Goal: Task Accomplishment & Management: Use online tool/utility

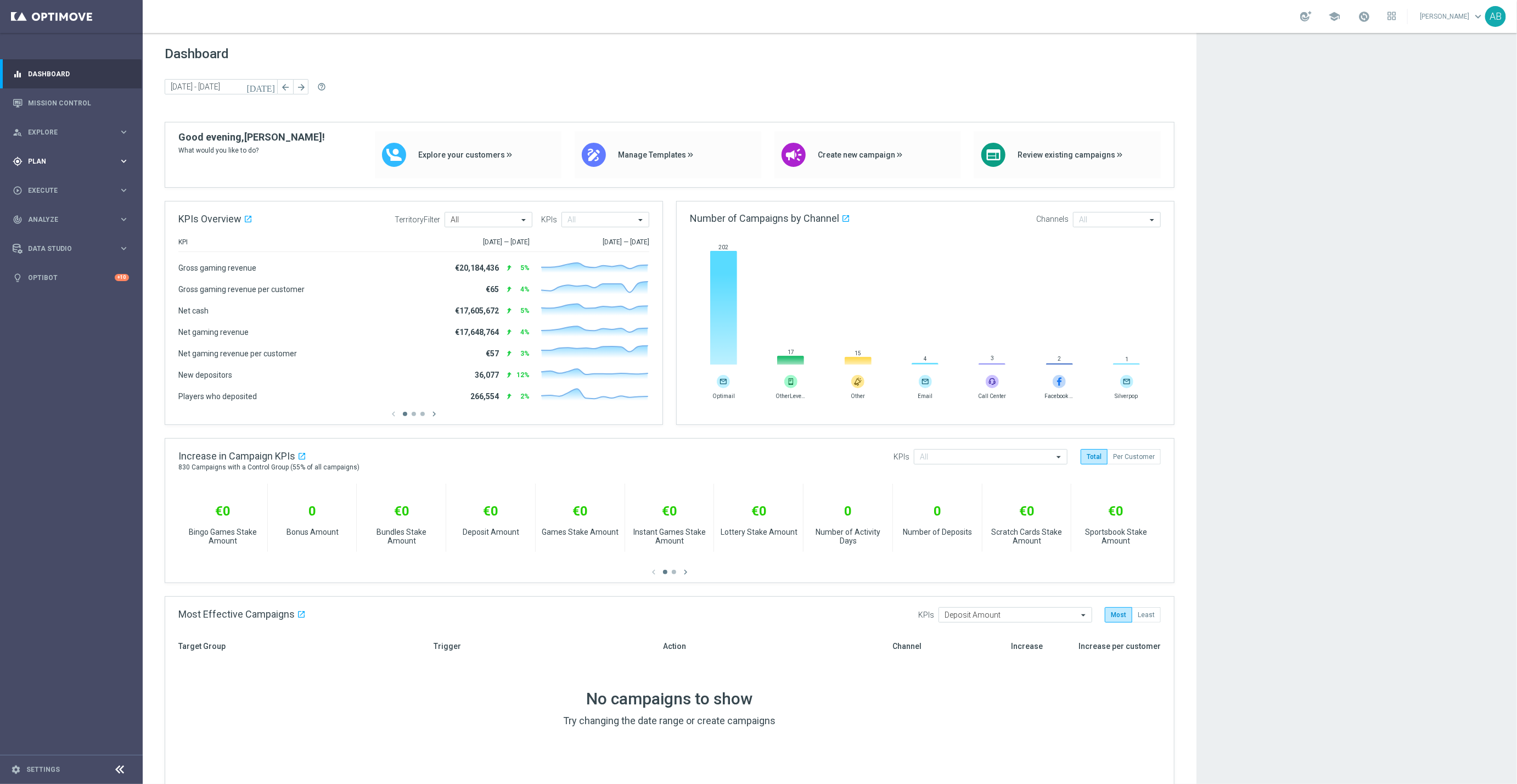
click at [51, 153] on div "gps_fixed Plan keyboard_arrow_right" at bounding box center [70, 161] width 141 height 29
click at [55, 212] on button "Templates keyboard_arrow_right" at bounding box center [79, 217] width 101 height 9
click at [52, 230] on link "Optimail" at bounding box center [74, 233] width 80 height 9
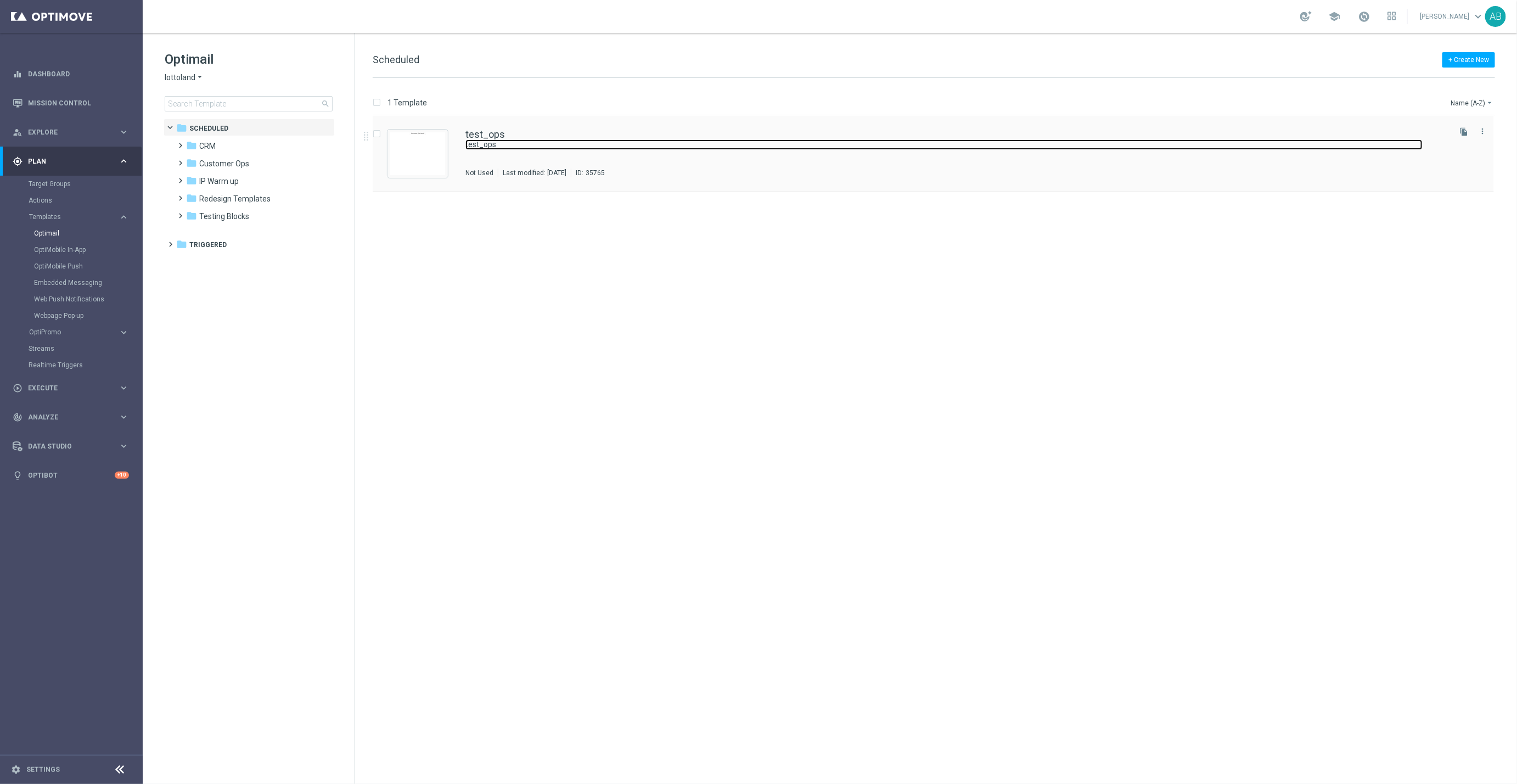
click at [654, 145] on link "test_ops" at bounding box center [944, 145] width 957 height 10
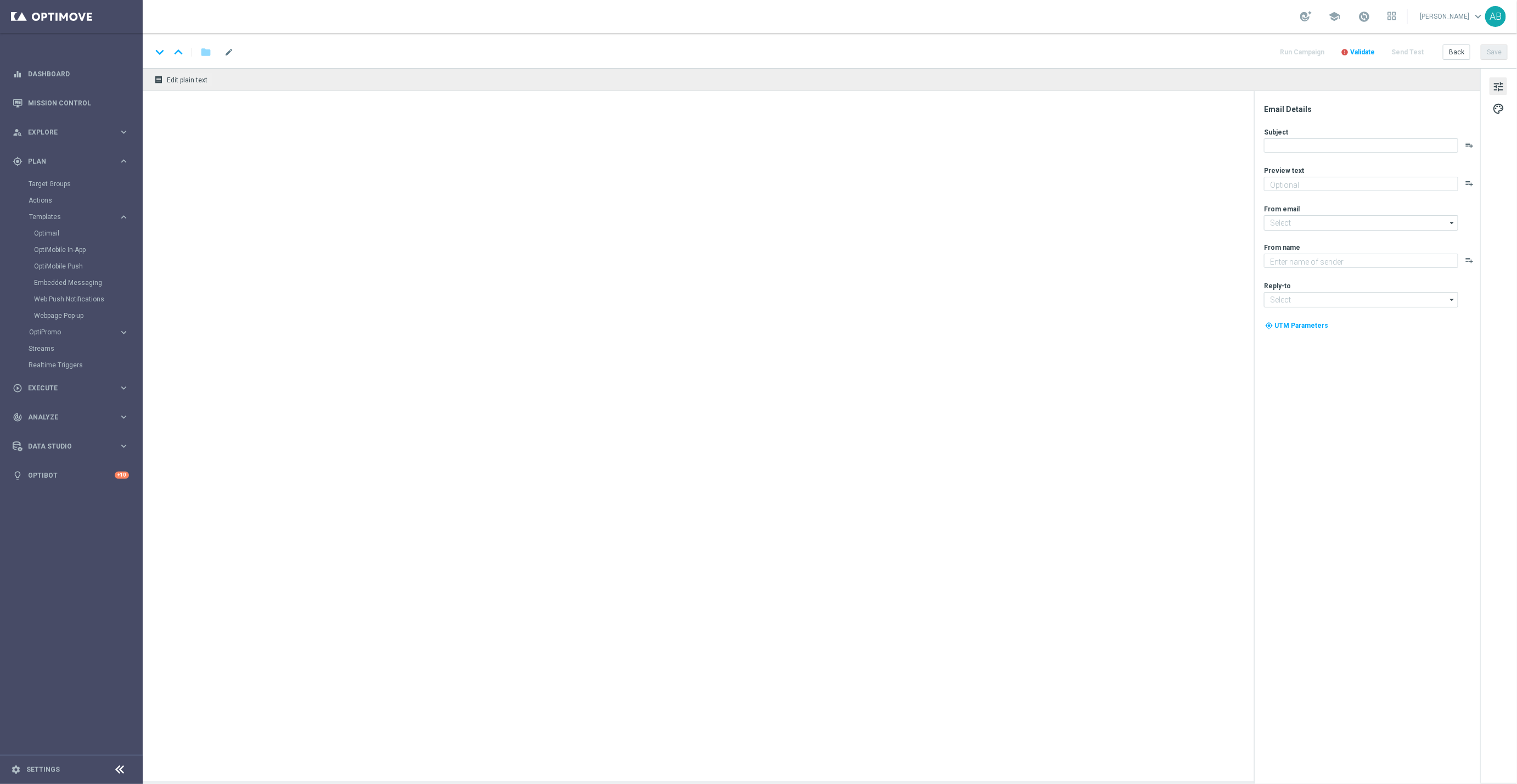
type input "[EMAIL_ADDRESS][DOMAIN_NAME]"
type textarea "Lottoland"
type input "[EMAIL_ADDRESS][DOMAIN_NAME]"
click at [163, 52] on div "keyboard_arrow_down" at bounding box center [160, 52] width 17 height 17
click at [51, 235] on link "Optimail" at bounding box center [74, 233] width 80 height 9
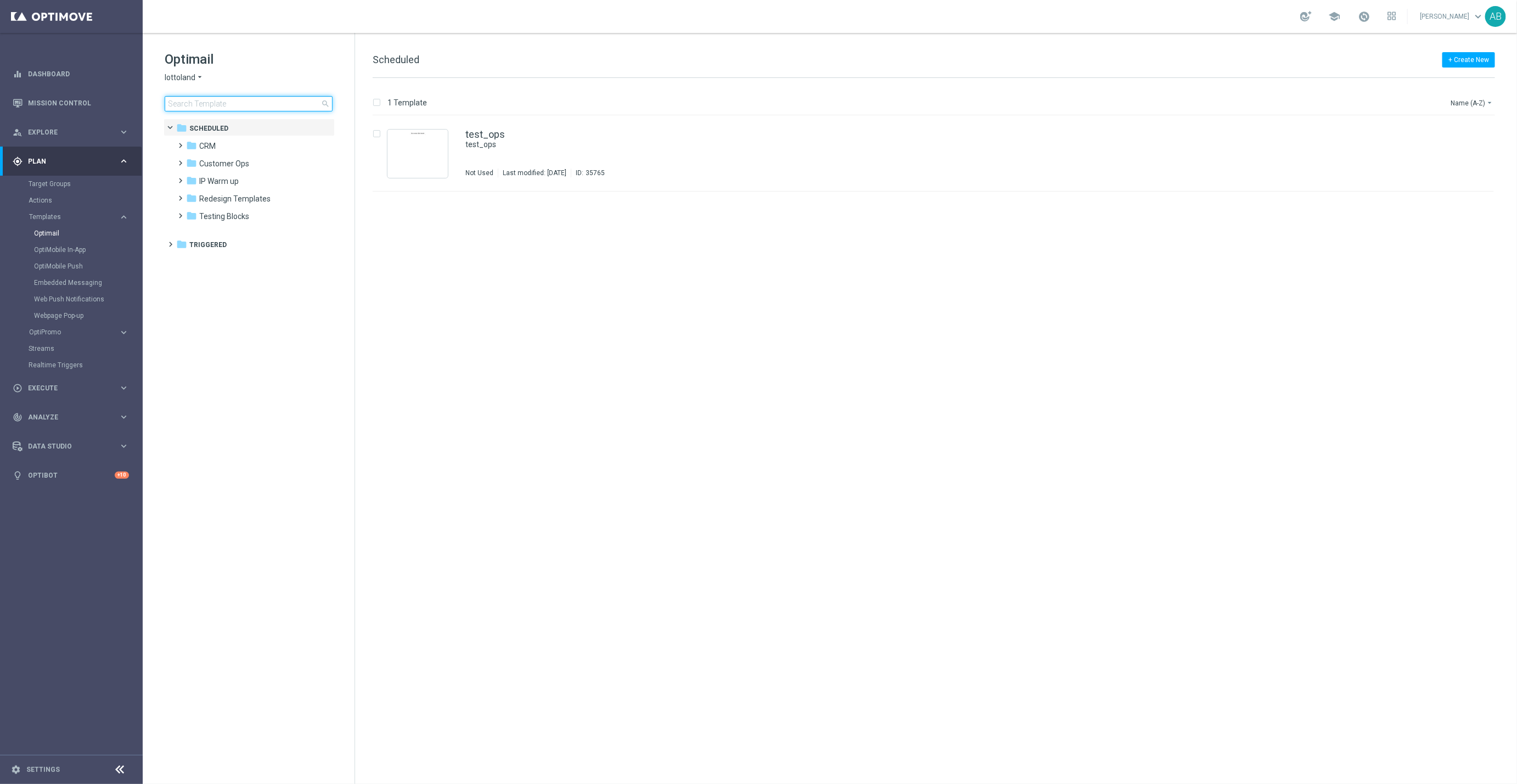
click at [252, 106] on input at bounding box center [248, 104] width 168 height 15
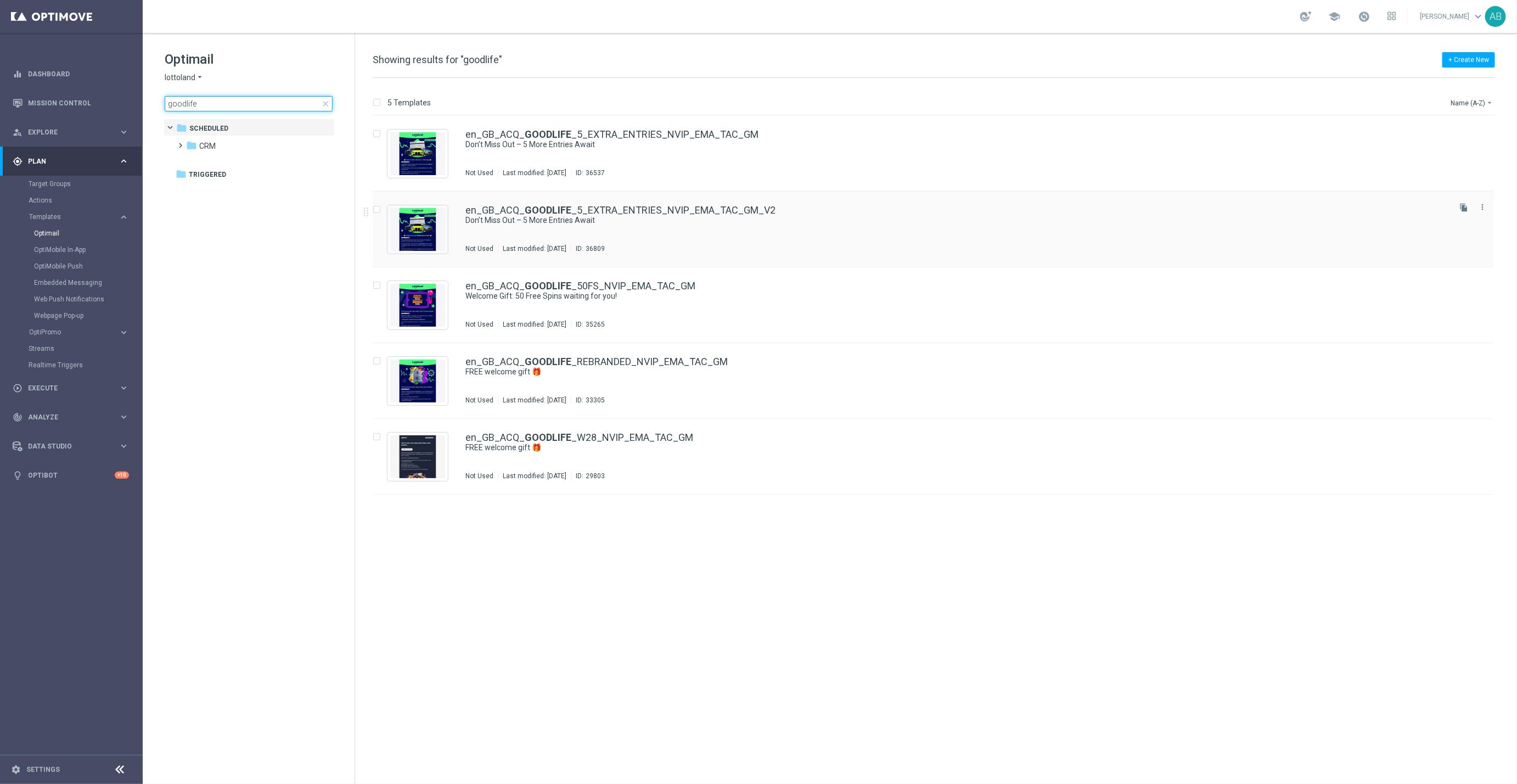
type input "goodlife"
click at [714, 210] on link "en_GB_ACQ_ GOODLIFE _5_EXTRA_ENTRIES_NVIP_EMA_TAC_GM_V2" at bounding box center [620, 210] width 310 height 10
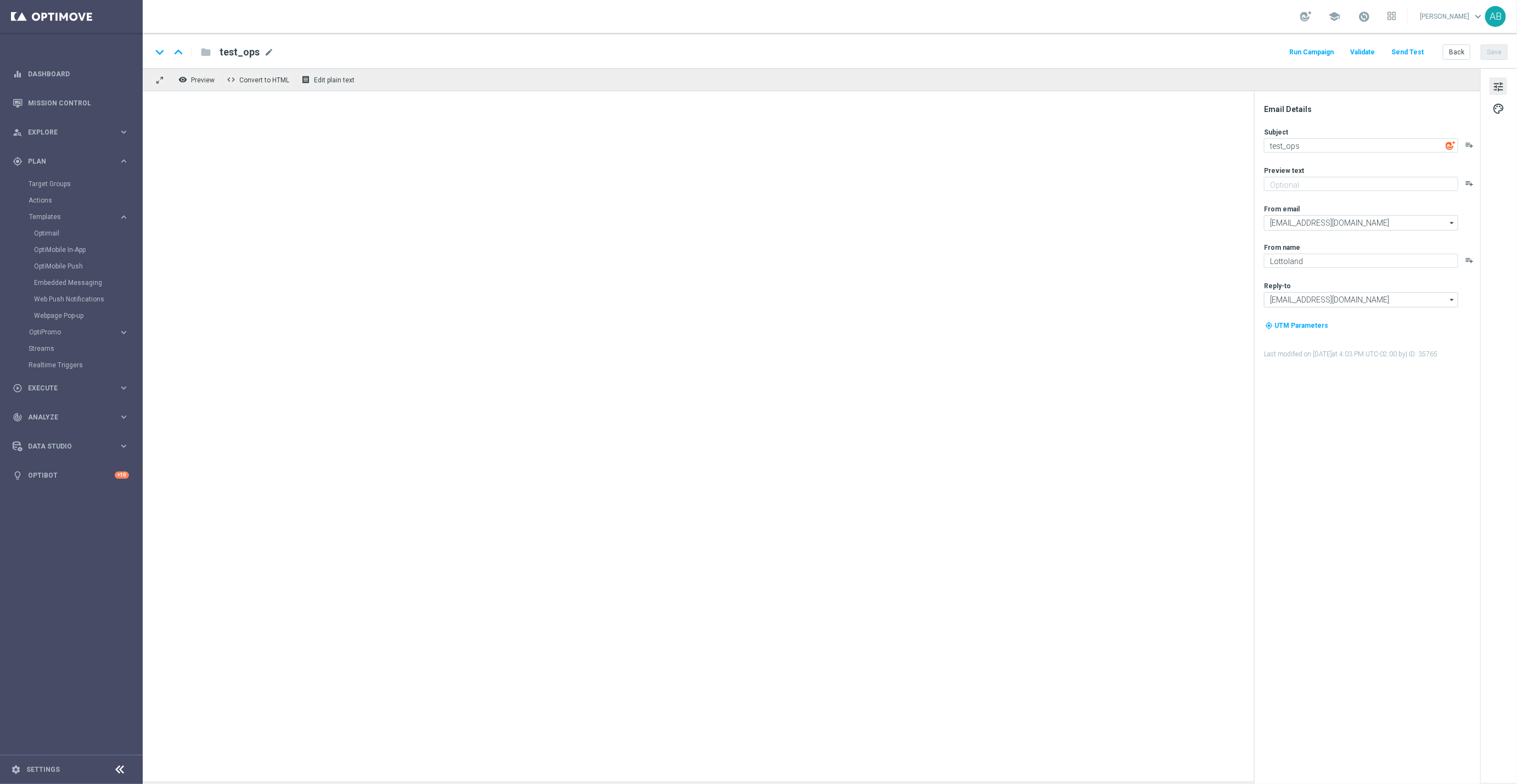
type textarea "Don’t Miss Out – 5 More Entries Await"
type textarea "Secure your extra entries and get even closer to that dream prize"
type input "[EMAIL_ADDRESS][DOMAIN_NAME]"
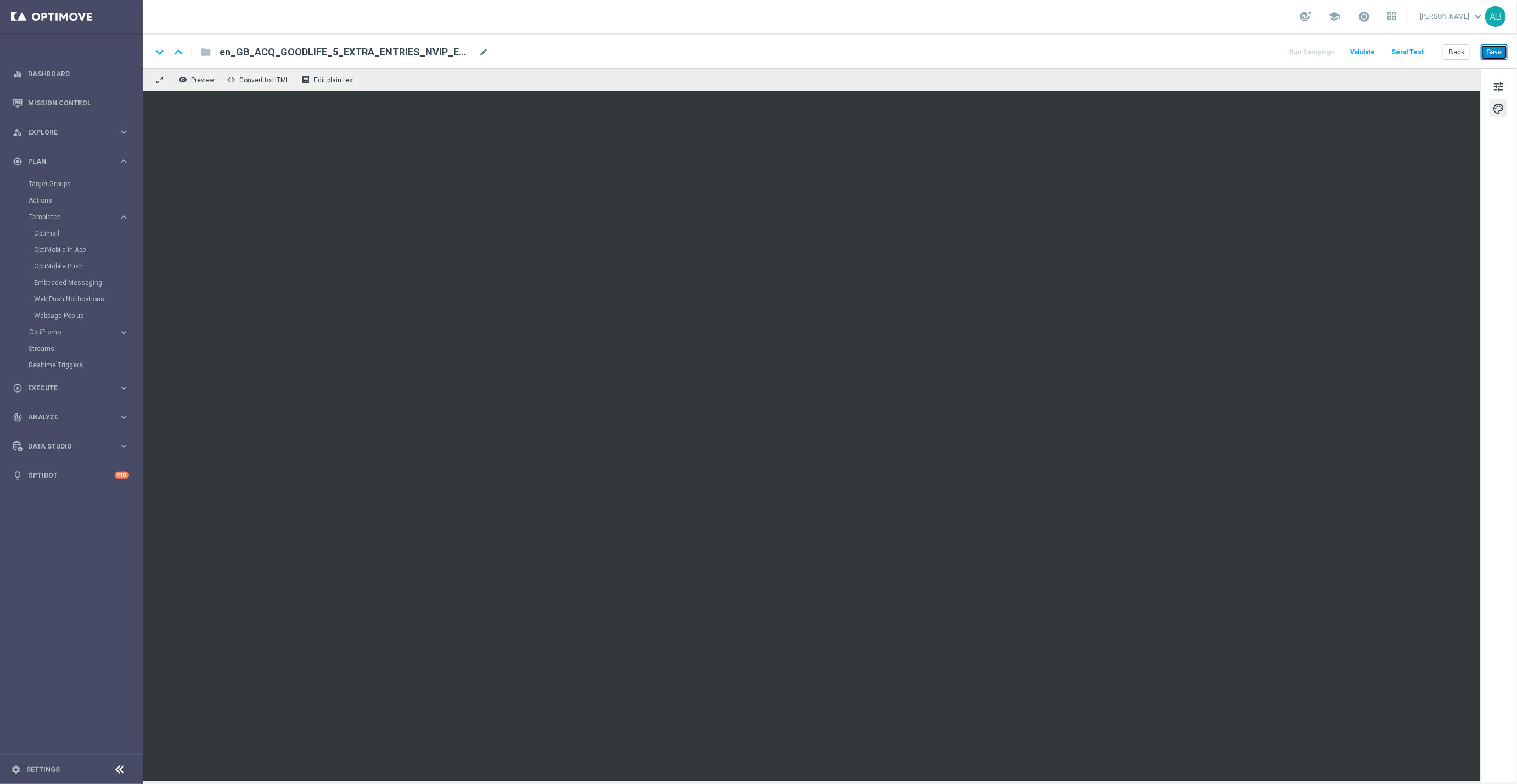
click at [1498, 47] on button "Save" at bounding box center [1494, 52] width 27 height 15
click at [198, 74] on button "remove_red_eye Preview" at bounding box center [198, 79] width 44 height 14
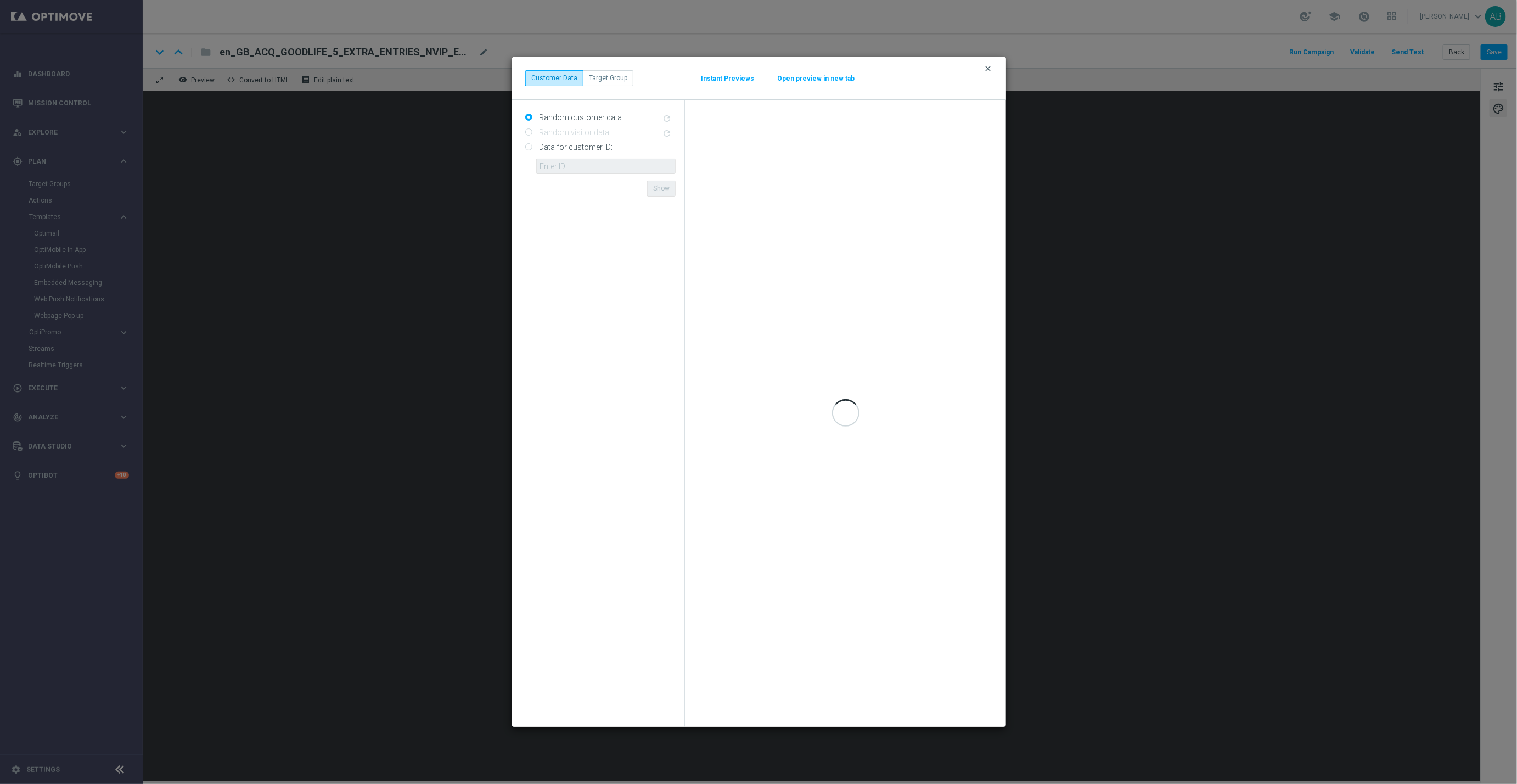
click at [991, 68] on icon "clear" at bounding box center [988, 68] width 9 height 9
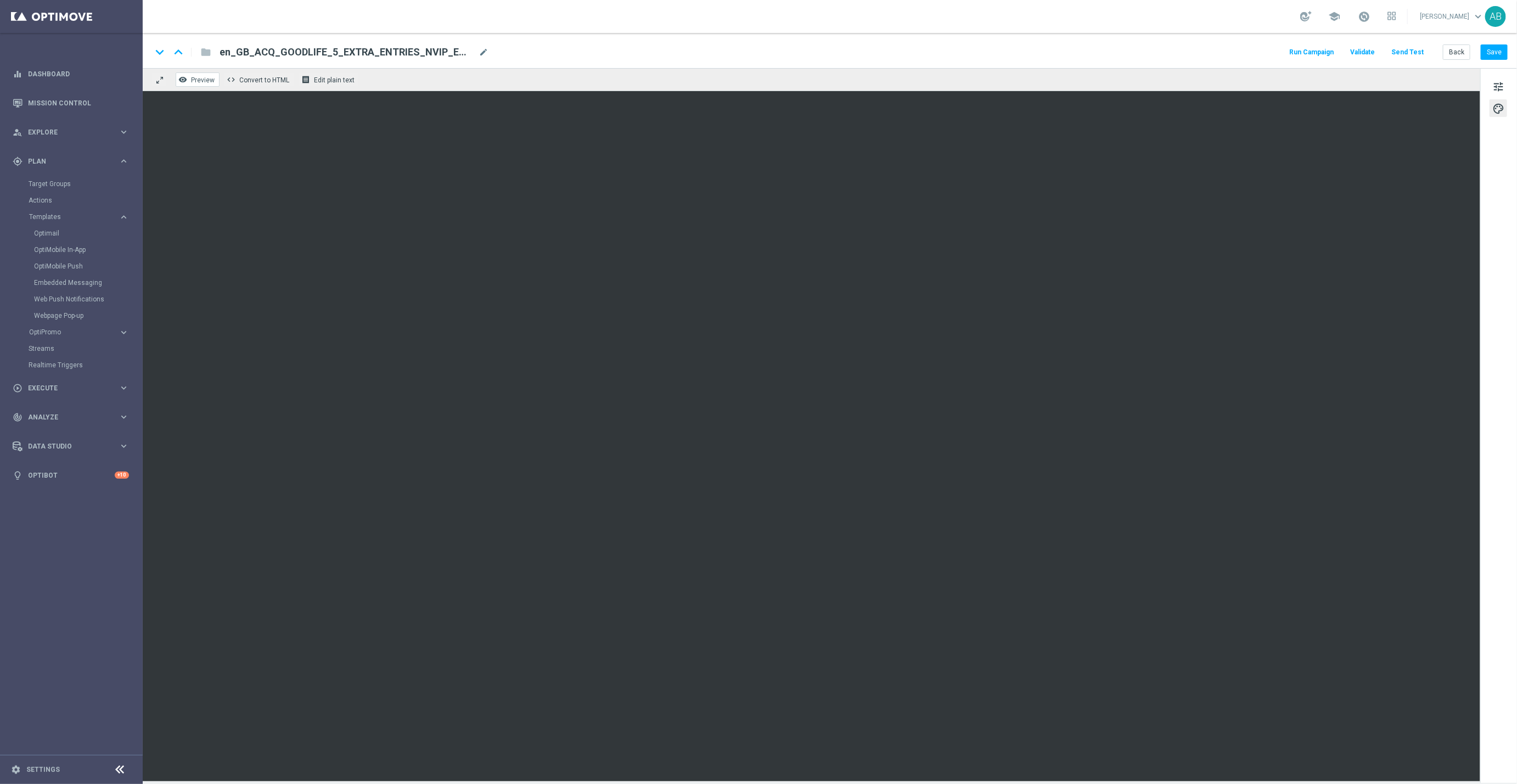
click at [203, 78] on span "Preview" at bounding box center [203, 80] width 24 height 8
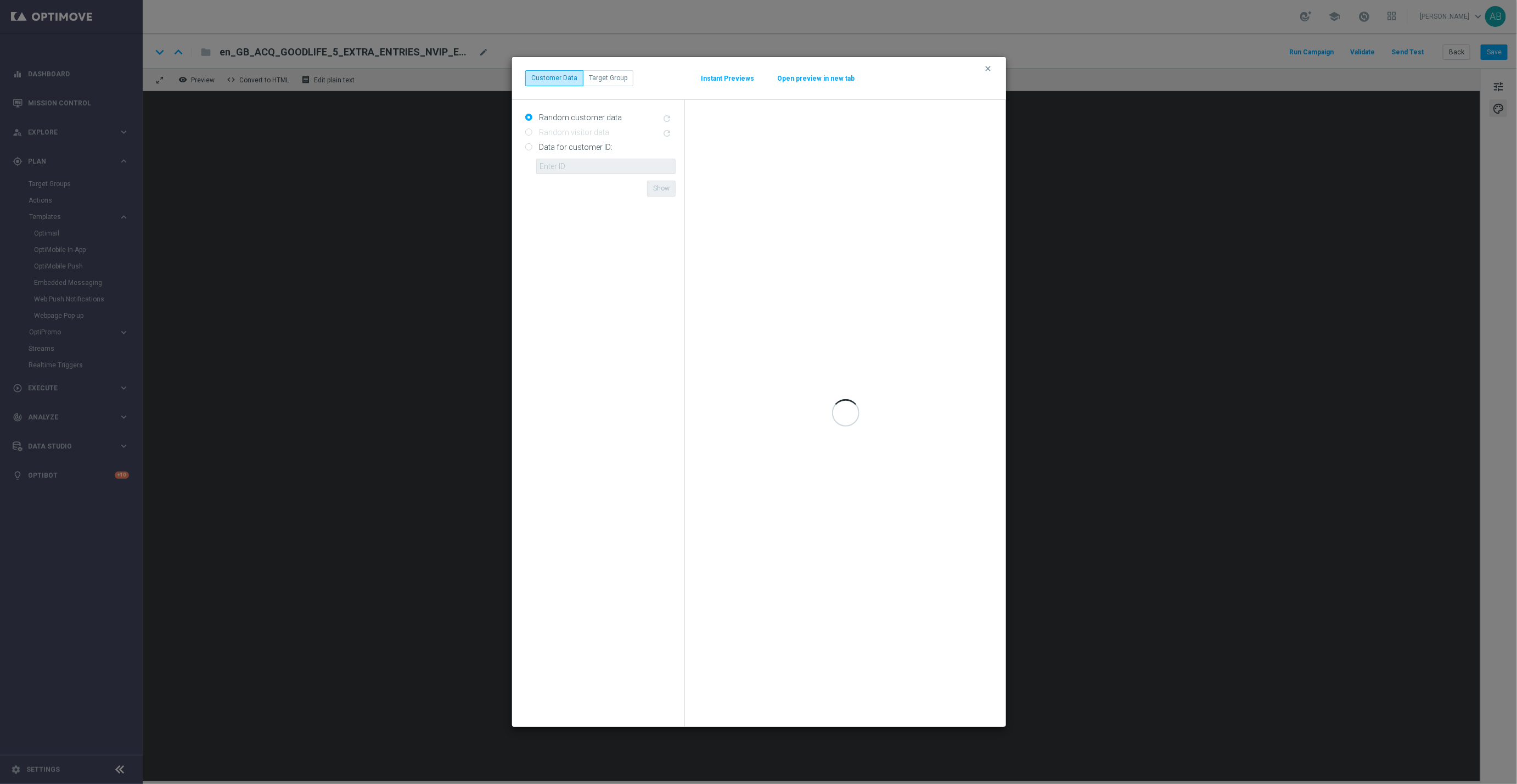
click at [826, 76] on button "Open preview in new tab" at bounding box center [815, 79] width 79 height 9
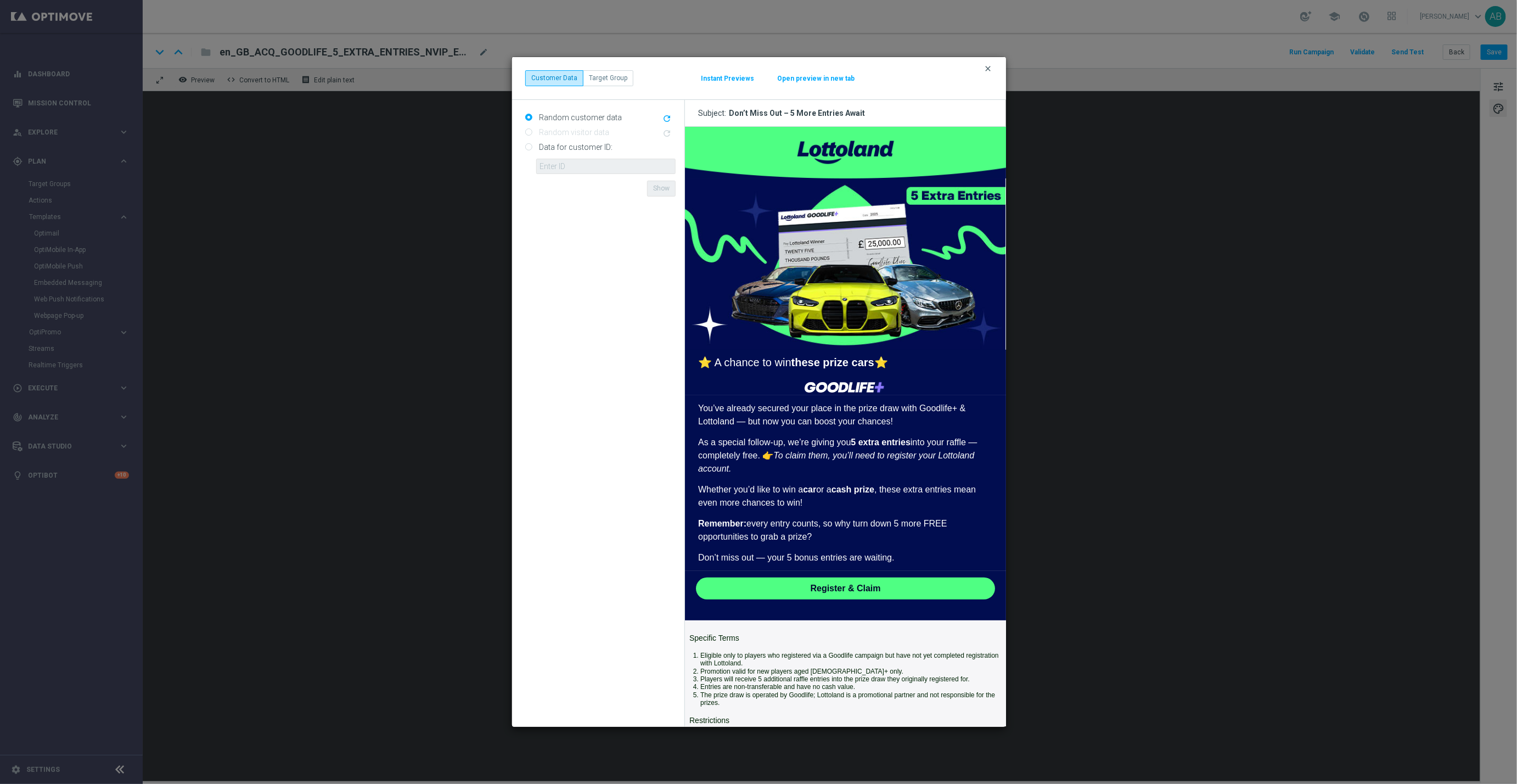
click at [989, 64] on icon "clear" at bounding box center [988, 68] width 9 height 9
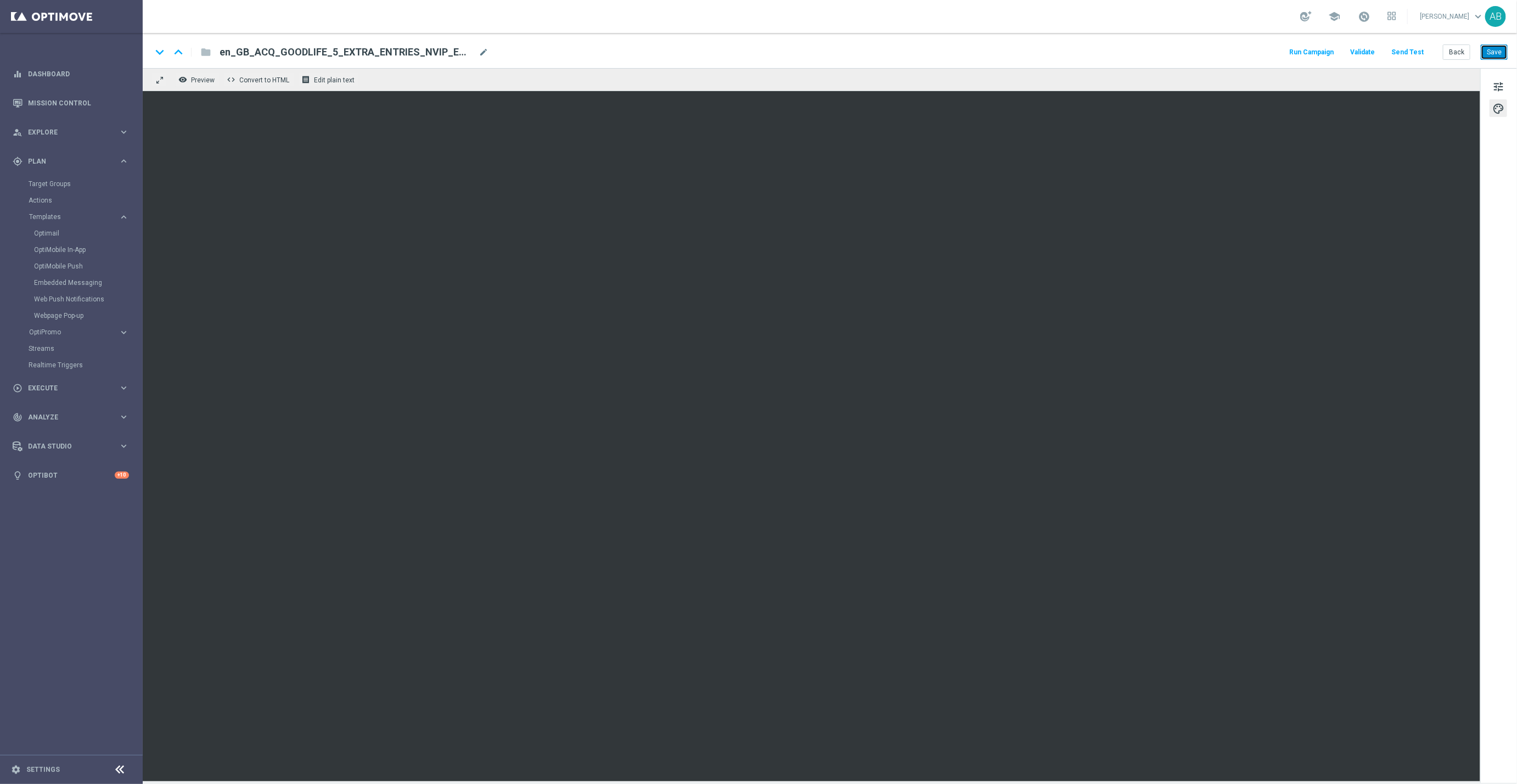
click at [1492, 55] on button "Save" at bounding box center [1494, 52] width 27 height 15
click at [322, 53] on span "en_GB_ACQ_GOODLIFE_5_EXTRA_ENTRIES_NVIP_EMA_TAC_GM_V2" at bounding box center [347, 52] width 255 height 13
click at [322, 53] on input "en_GB_ACQ_GOODLIFE_5_EXTRA_ENTRIES_NVIP_EMA_TAC_GM_V2" at bounding box center [356, 52] width 272 height 14
click at [391, 53] on span "en_GB_ACQ_GOODLIFE_5_EXTRA_ENTRIES_NVIP_EMA_TAC_GM_V2" at bounding box center [347, 52] width 255 height 13
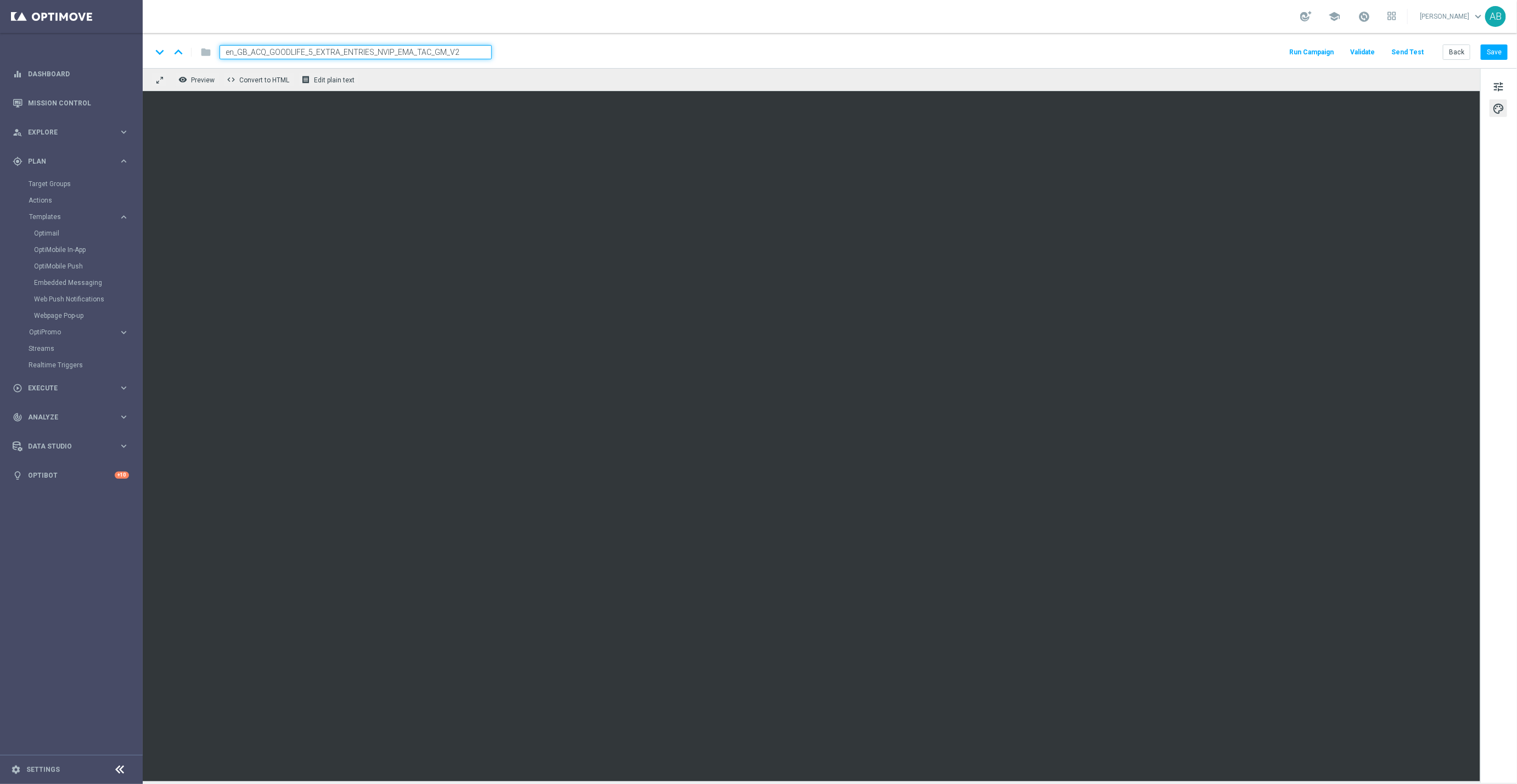
click at [391, 53] on input "en_GB_ACQ_GOODLIFE_5_EXTRA_ENTRIES_NVIP_EMA_TAC_GM_V2" at bounding box center [356, 52] width 272 height 14
click at [43, 421] on div "track_changes Analyze keyboard_arrow_right" at bounding box center [70, 416] width 141 height 29
click at [58, 377] on span "Data Studio" at bounding box center [74, 380] width 91 height 6
click at [61, 307] on link "Imported Customers" at bounding box center [72, 304] width 86 height 9
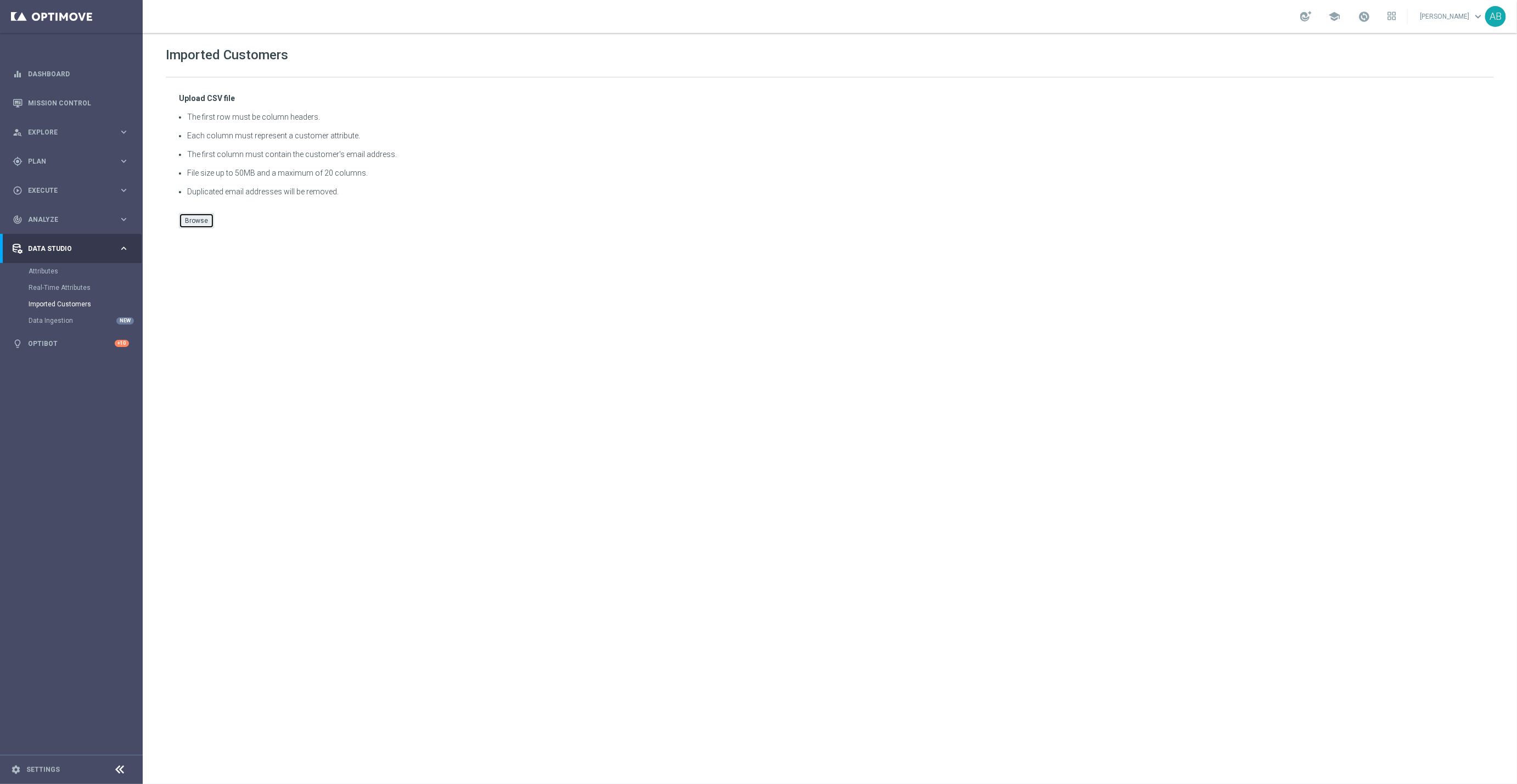
click at [196, 224] on button "Browse" at bounding box center [196, 221] width 35 height 15
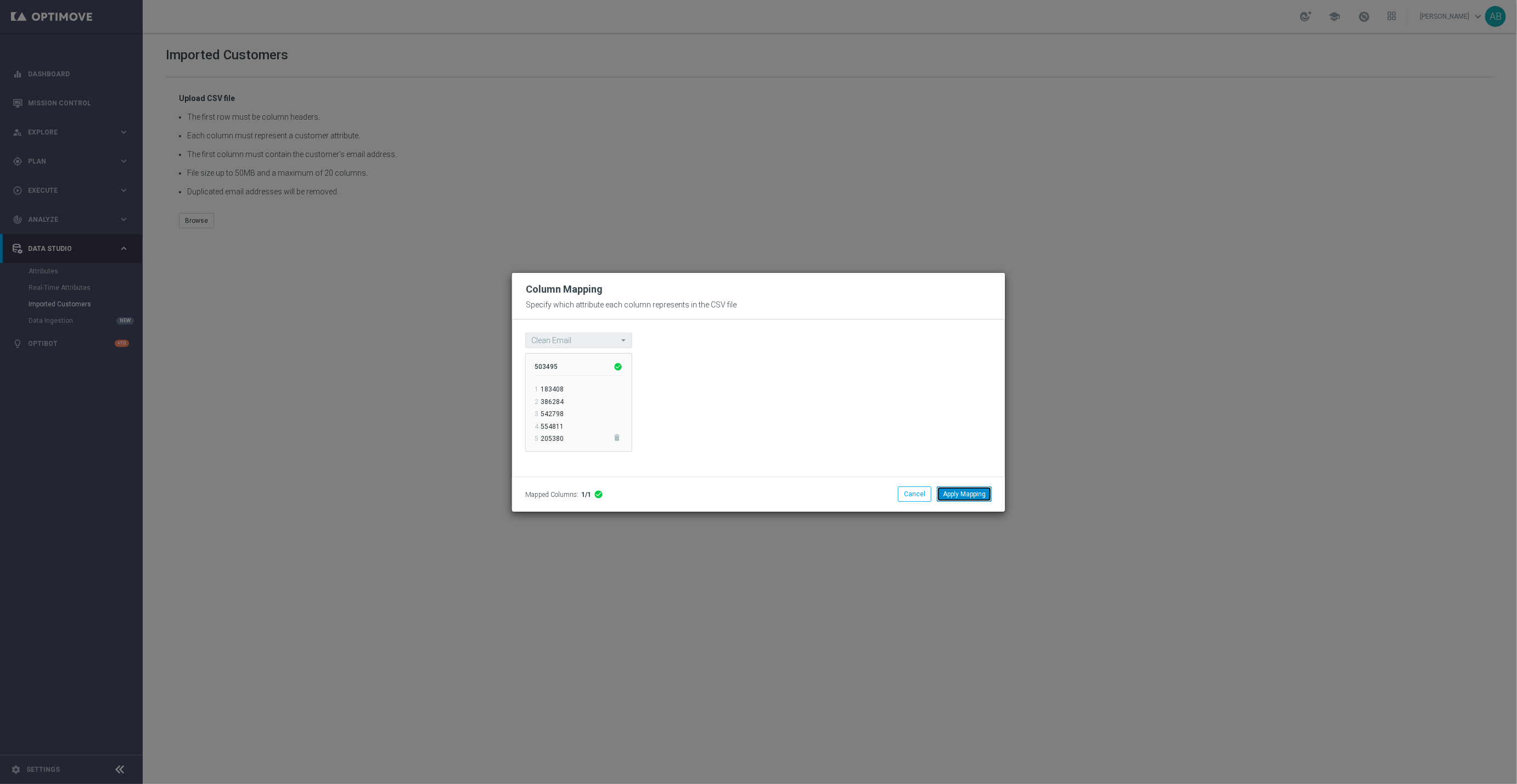
click at [954, 495] on button "Apply Mapping" at bounding box center [964, 494] width 55 height 15
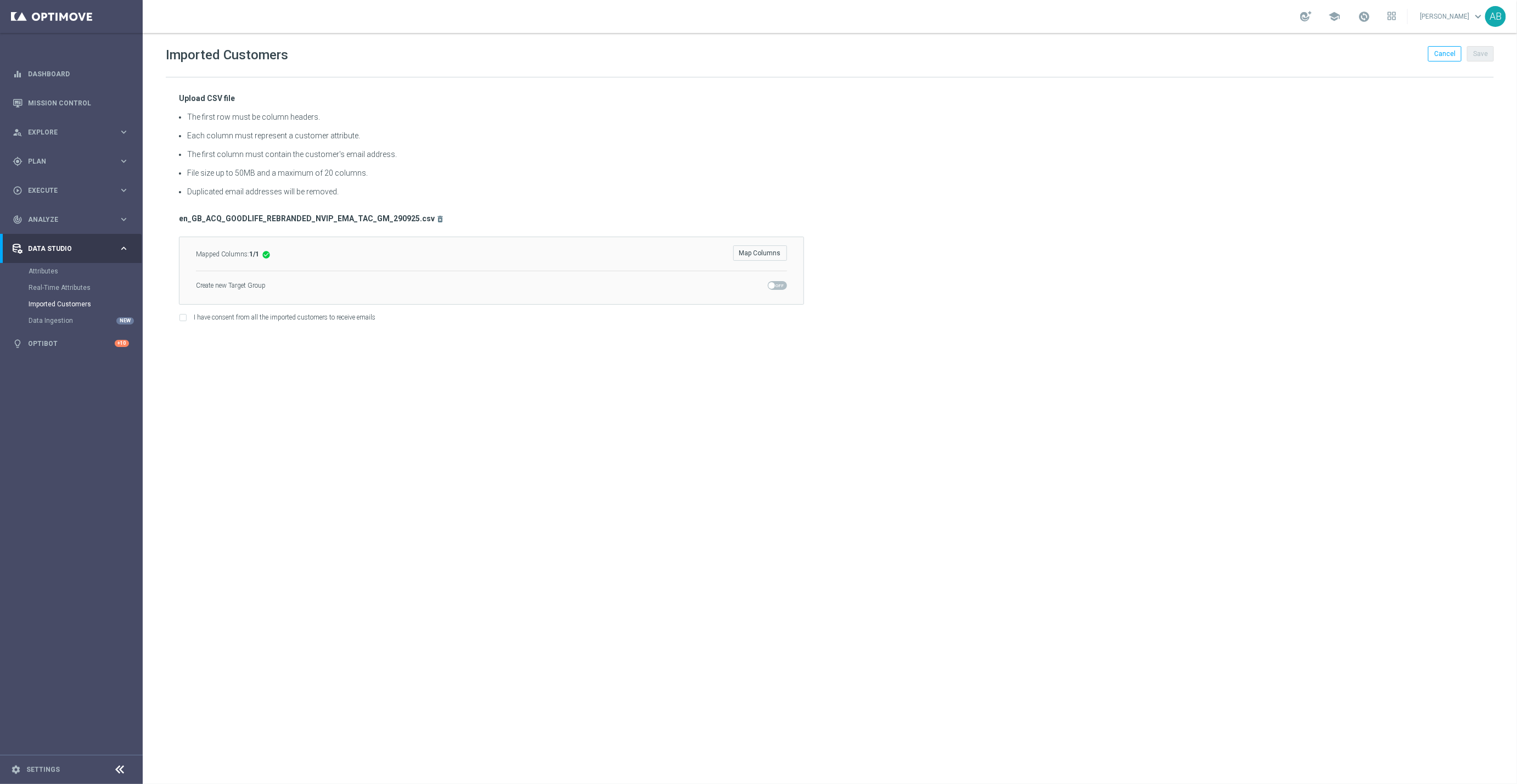
click at [773, 288] on span at bounding box center [771, 285] width 6 height 6
click at [773, 288] on input "checkbox" at bounding box center [778, 285] width 19 height 9
checkbox input "true"
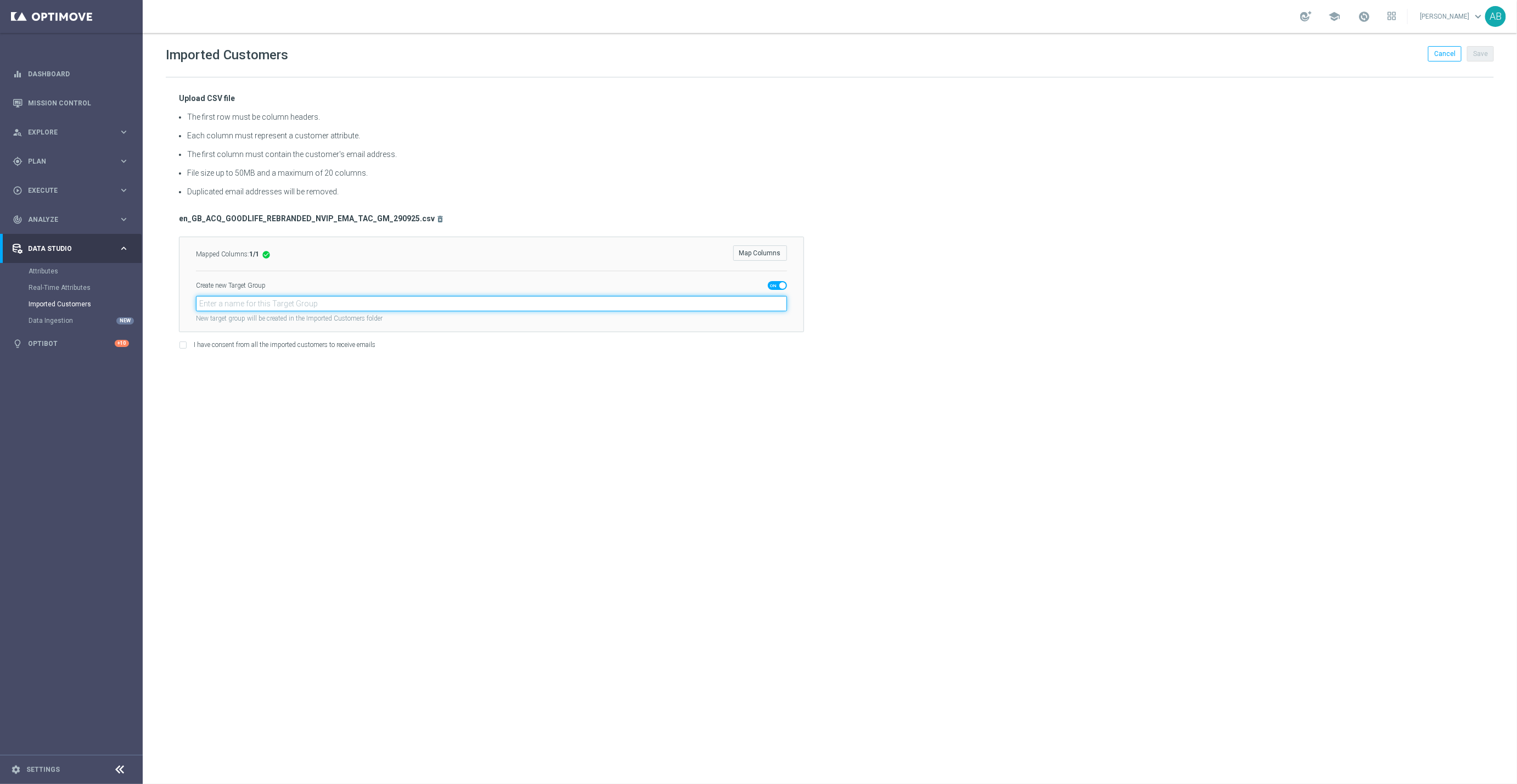
click at [687, 306] on input "text" at bounding box center [491, 304] width 591 height 15
paste input "en_GB_ACQ_GOODLIFE_REBRANDED_NVIP_EMA_TAC_GM_290925"
type input "en_GB_ACQ_GOODLIFE_REBRANDED_NVIP_EMA_TAC_GM_290925"
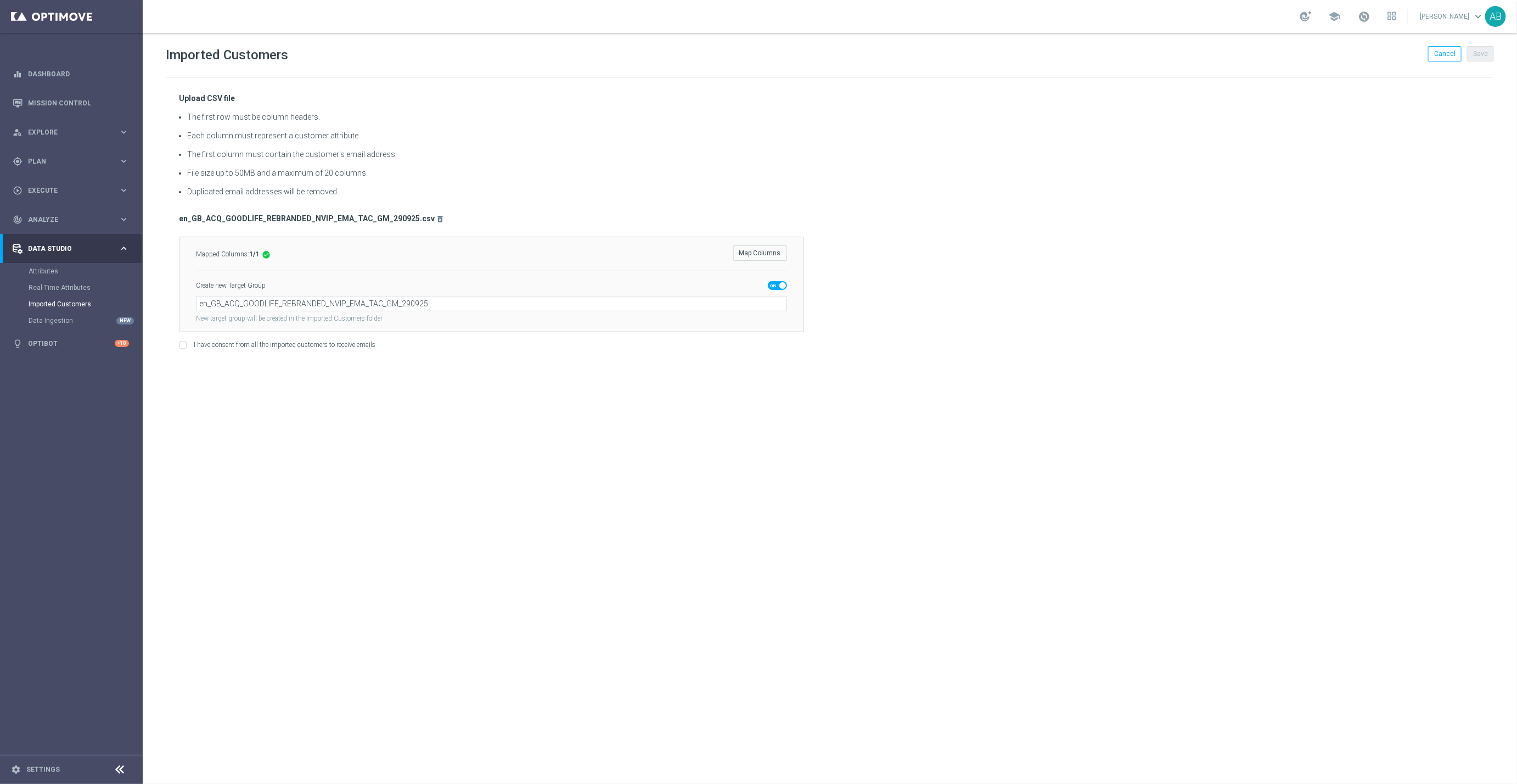
click at [712, 441] on div "Imported Customers Cancel Save Upload CSV file The first row must be column hea…" at bounding box center [829, 408] width 1374 height 751
click at [182, 349] on input "I have consent from all the imported customers to receive emails" at bounding box center [182, 346] width 7 height 7
checkbox input "true"
click at [1479, 48] on button "Save" at bounding box center [1481, 54] width 27 height 15
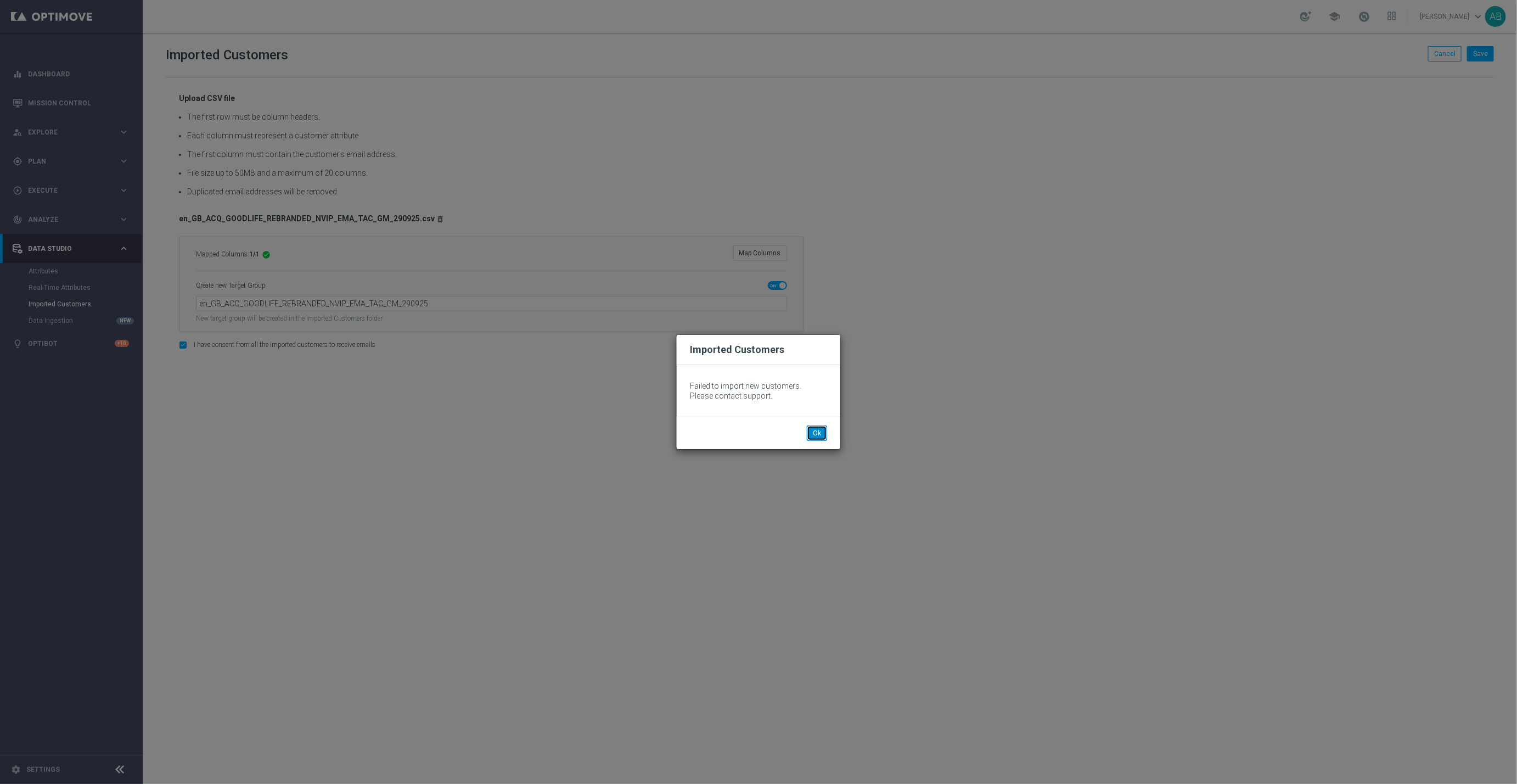
click at [815, 428] on button "Ok" at bounding box center [817, 433] width 20 height 15
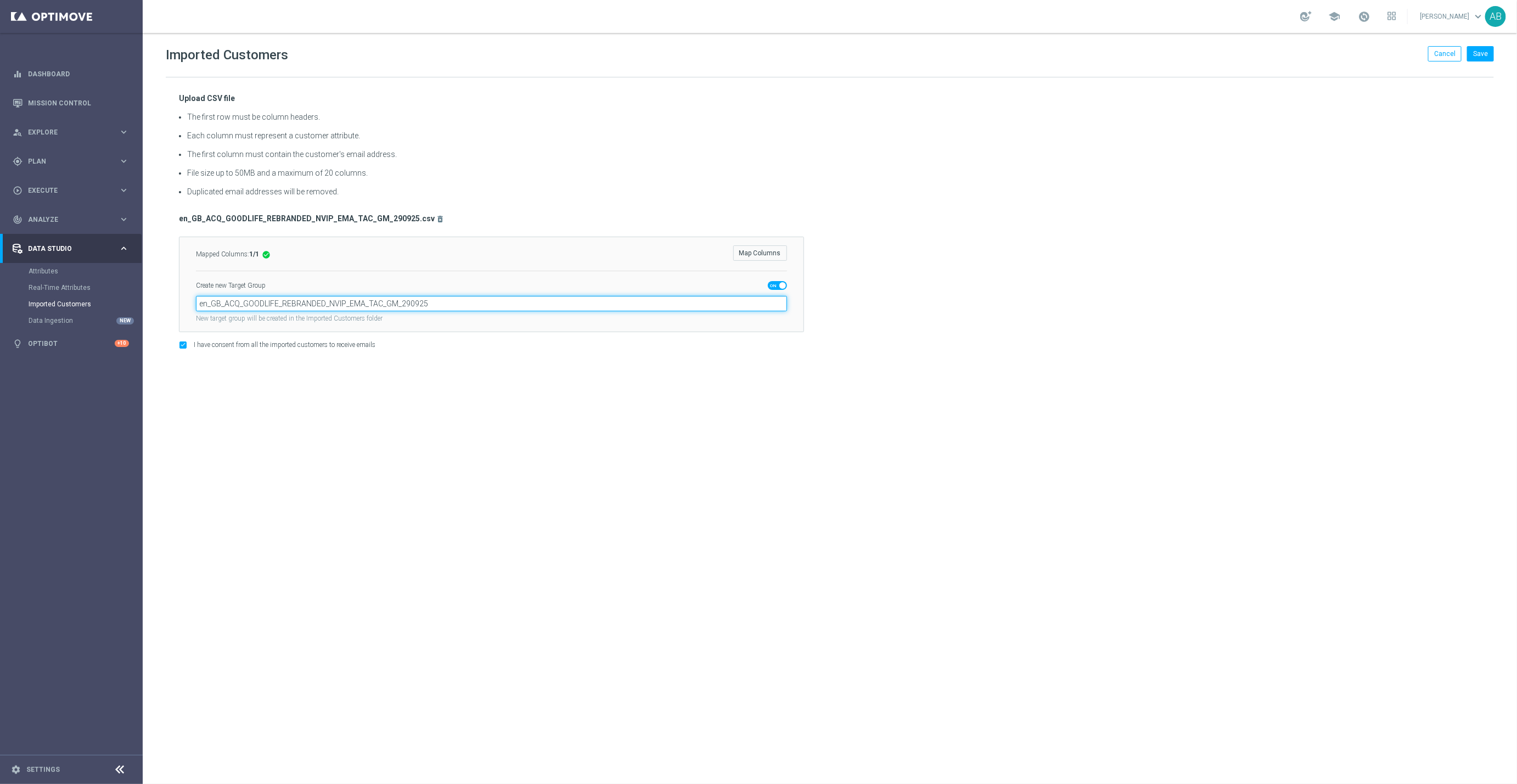
click at [461, 311] on input "en_GB_ACQ_GOODLIFE_REBRANDED_NVIP_EMA_TAC_GM_290925" at bounding box center [491, 304] width 591 height 15
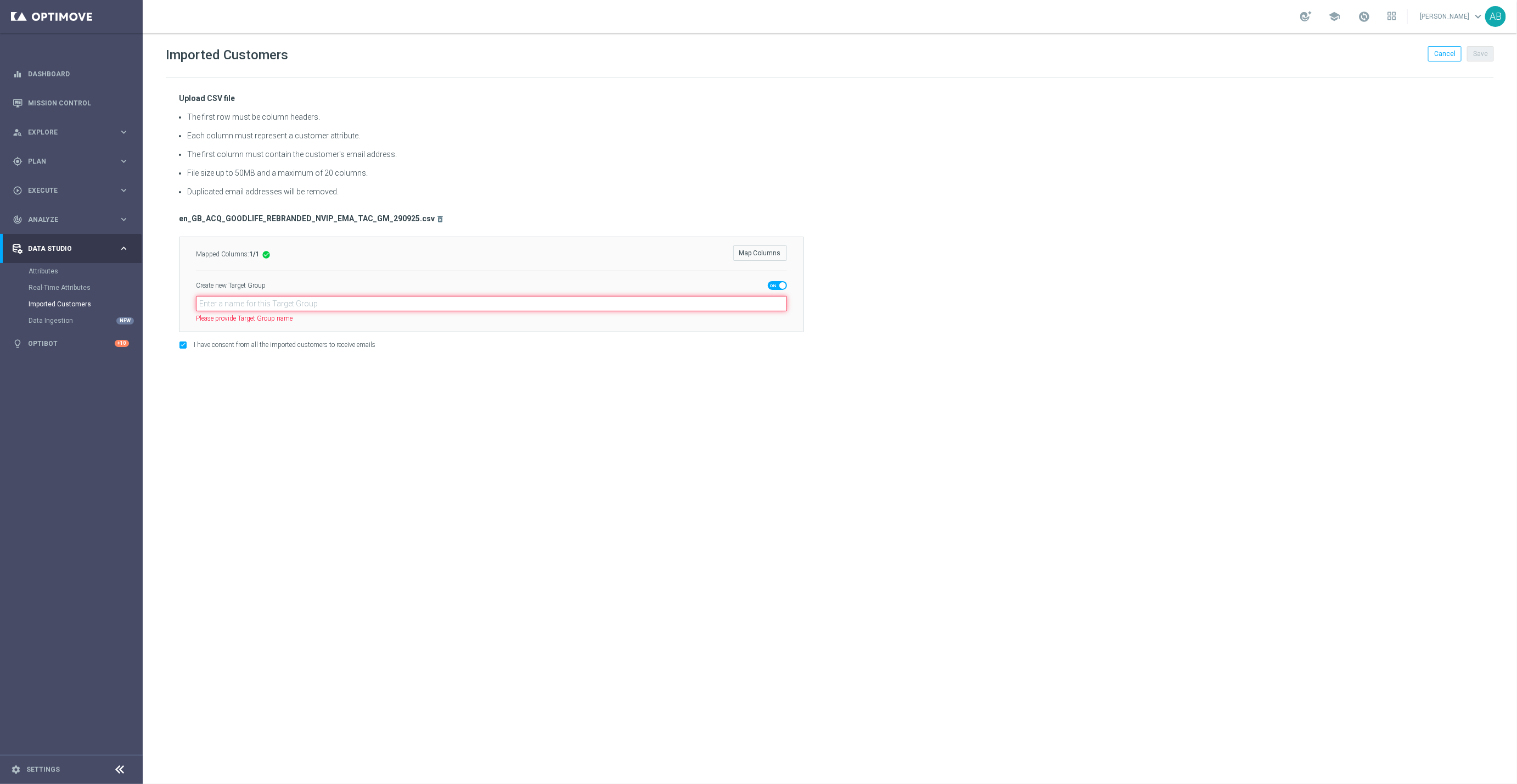
paste input "en_GB_ACQ_GOODLIFE_REBRANDED_NVIP_EMA_TAC_GM_290925"
type input "en_GB_ACQ_GOODLIFE_REBRANDED_NVIP_EMA_TAC_GM_290925"
click at [537, 388] on div "Imported Customers Cancel Save Upload CSV file The first row must be column hea…" at bounding box center [829, 408] width 1374 height 751
click at [1430, 51] on button "Cancel" at bounding box center [1445, 54] width 33 height 15
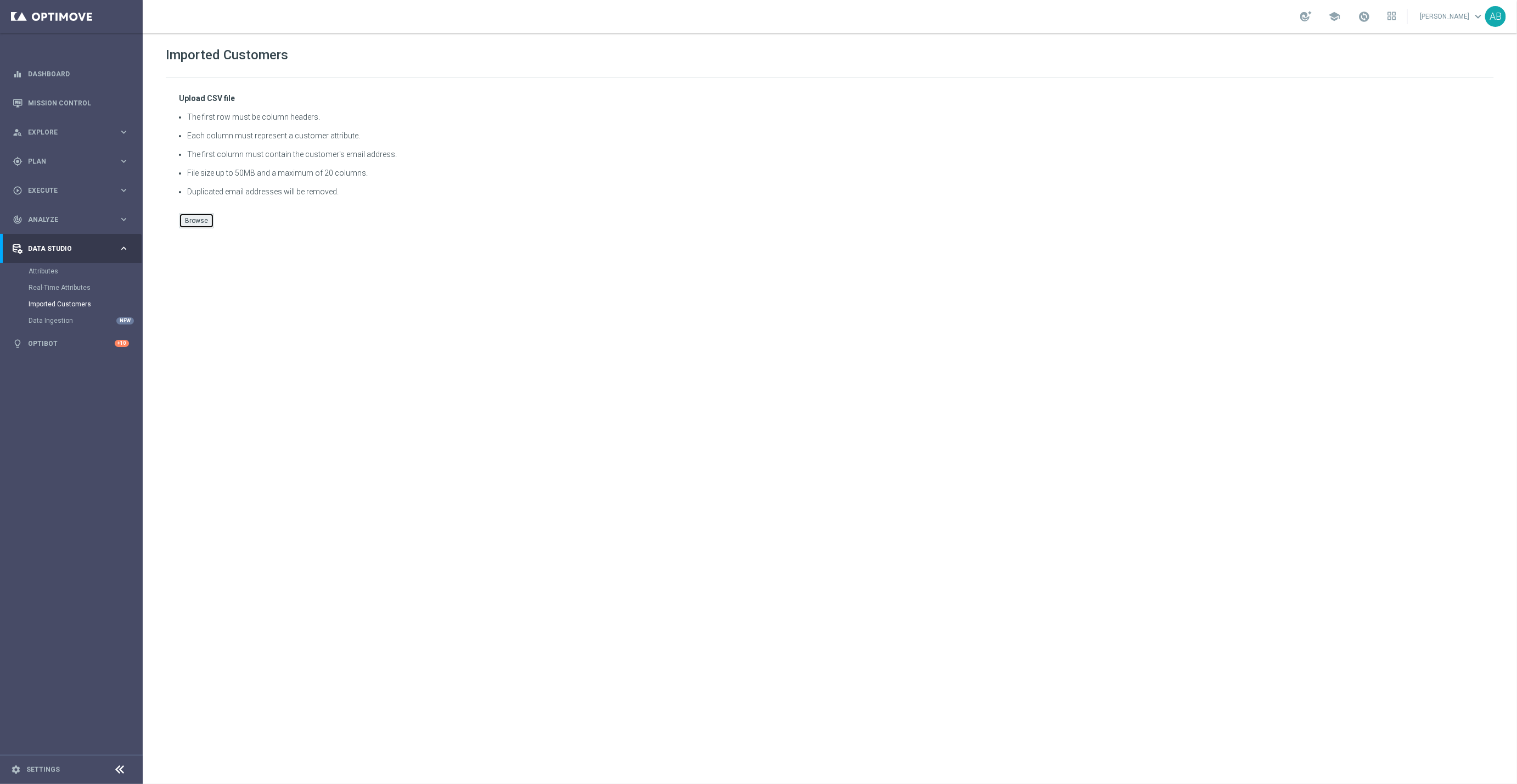
click at [195, 225] on button "Browse" at bounding box center [196, 221] width 35 height 15
click at [203, 218] on button "Browse" at bounding box center [196, 221] width 35 height 15
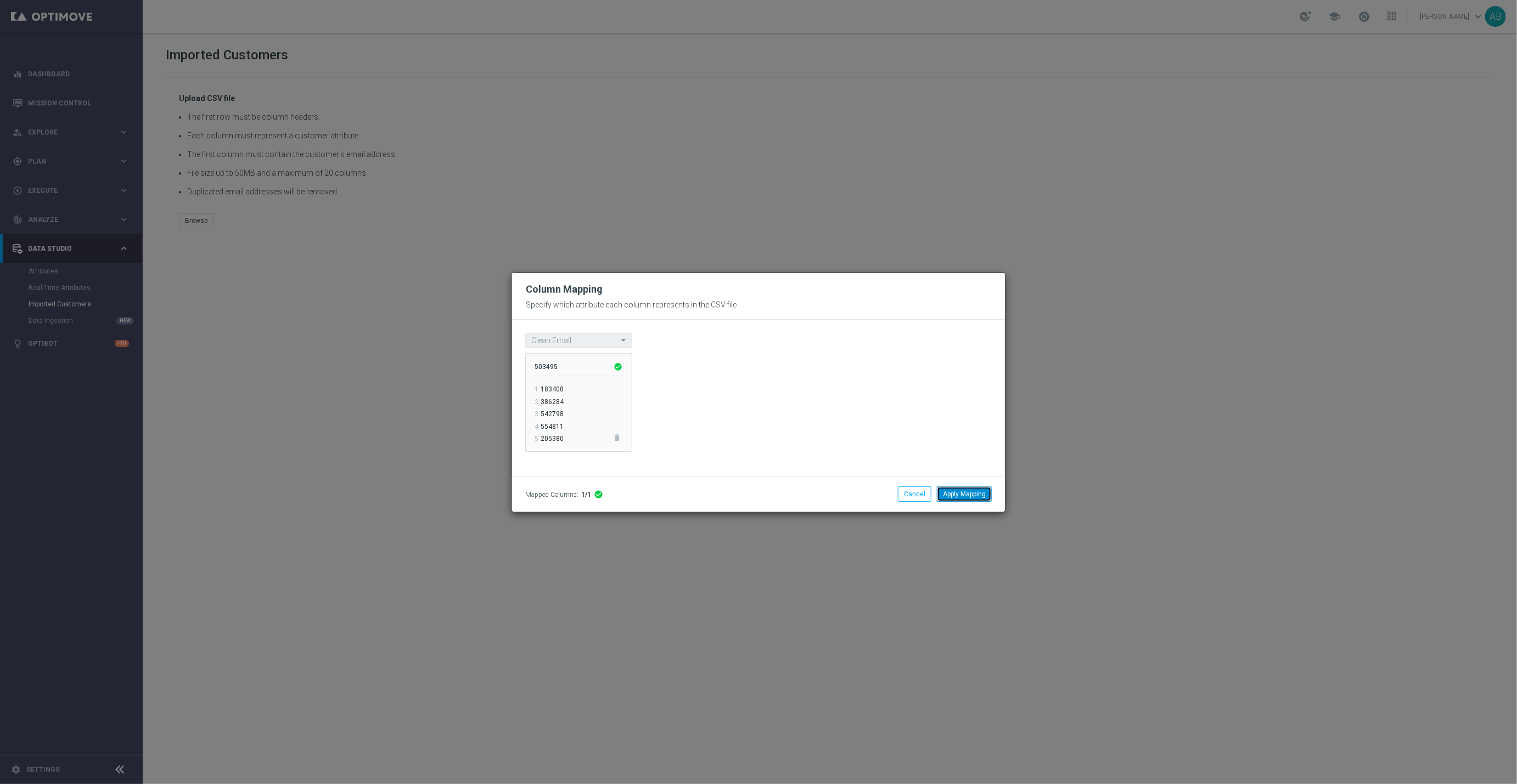
click at [958, 497] on button "Apply Mapping" at bounding box center [964, 494] width 55 height 15
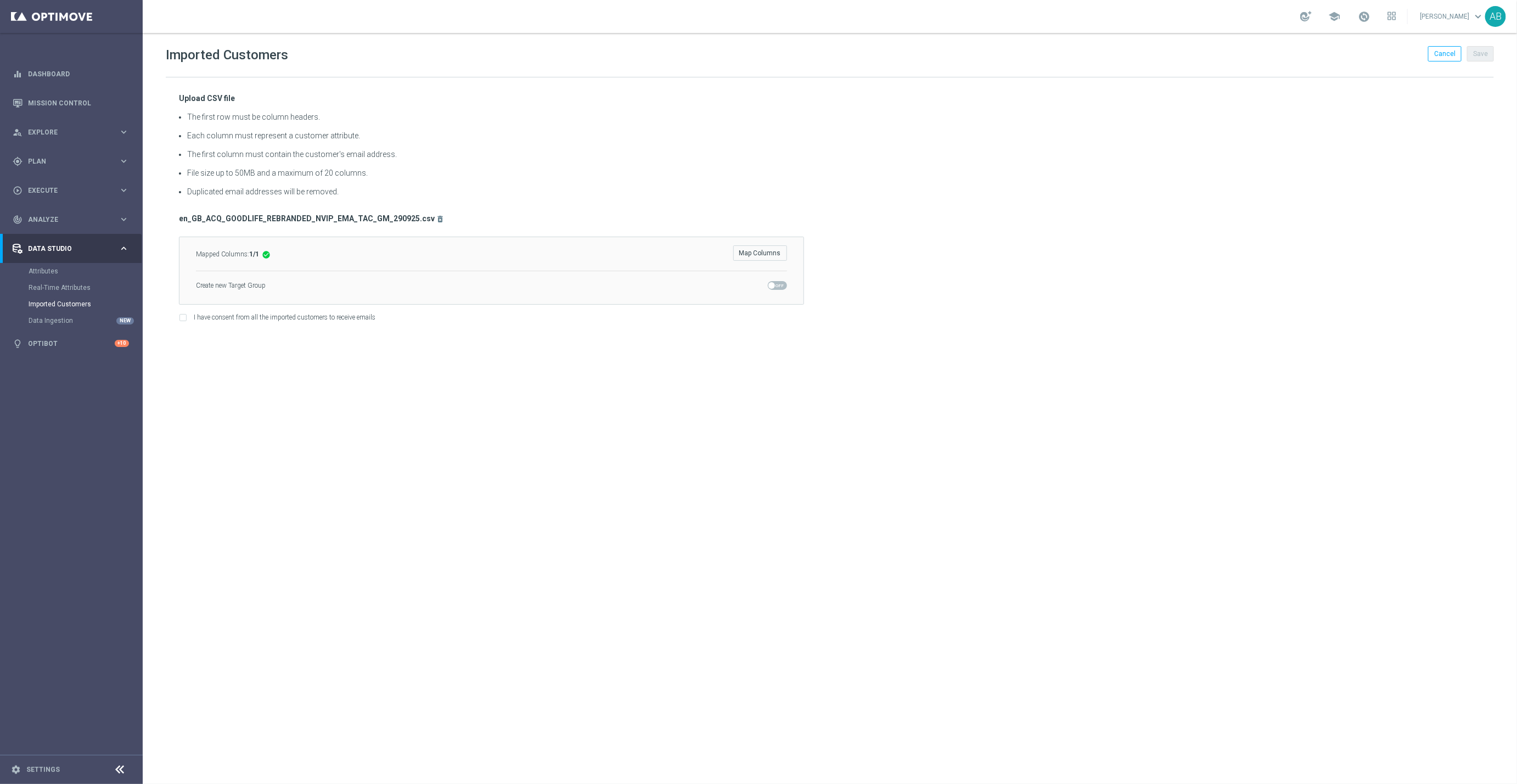
click at [771, 288] on span at bounding box center [771, 285] width 6 height 6
click at [771, 288] on input "checkbox" at bounding box center [778, 285] width 19 height 9
checkbox input "true"
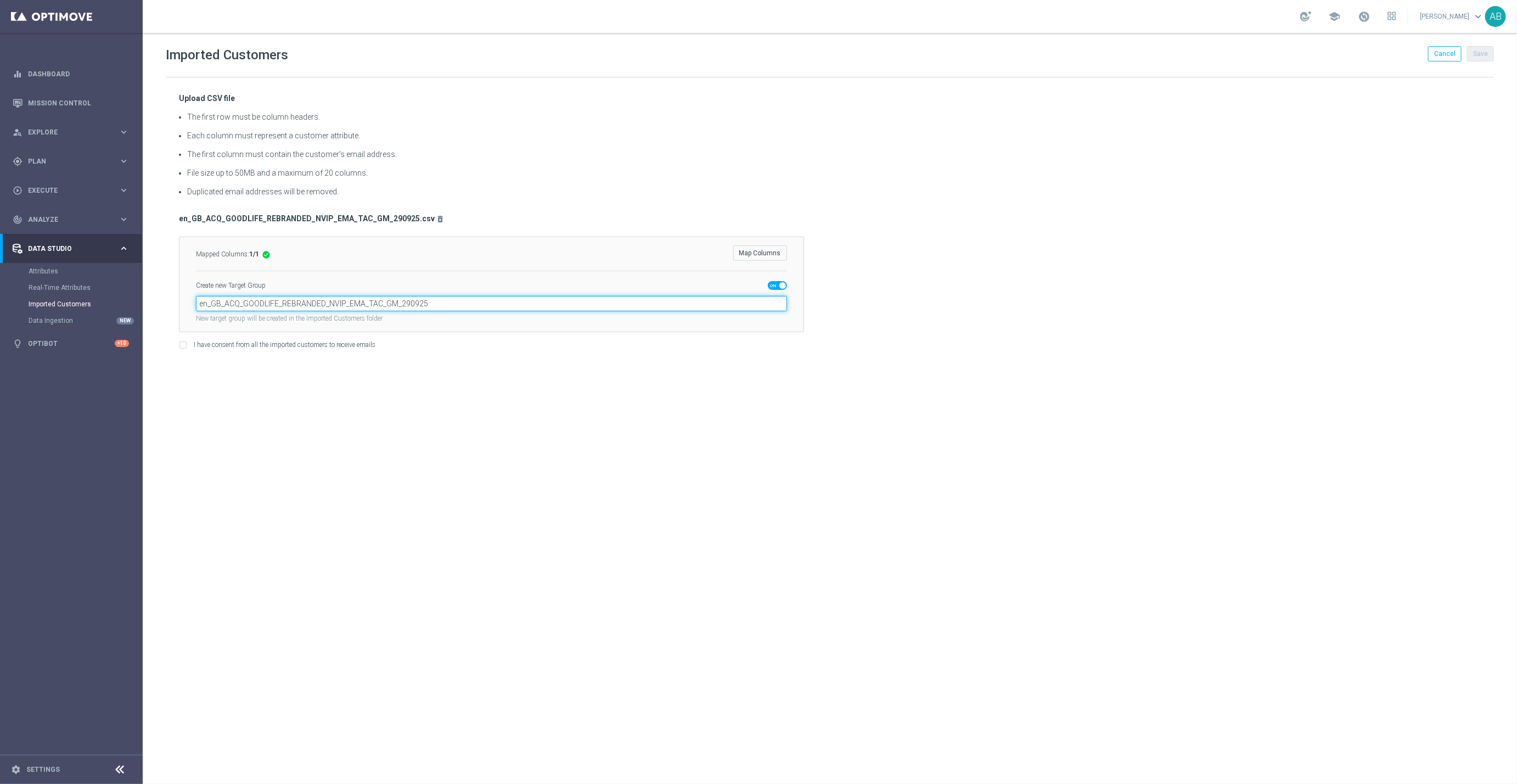
click at [668, 300] on input "en_GB_ACQ_GOODLIFE_REBRANDED_NVIP_EMA_TAC_GM_290925" at bounding box center [491, 304] width 591 height 15
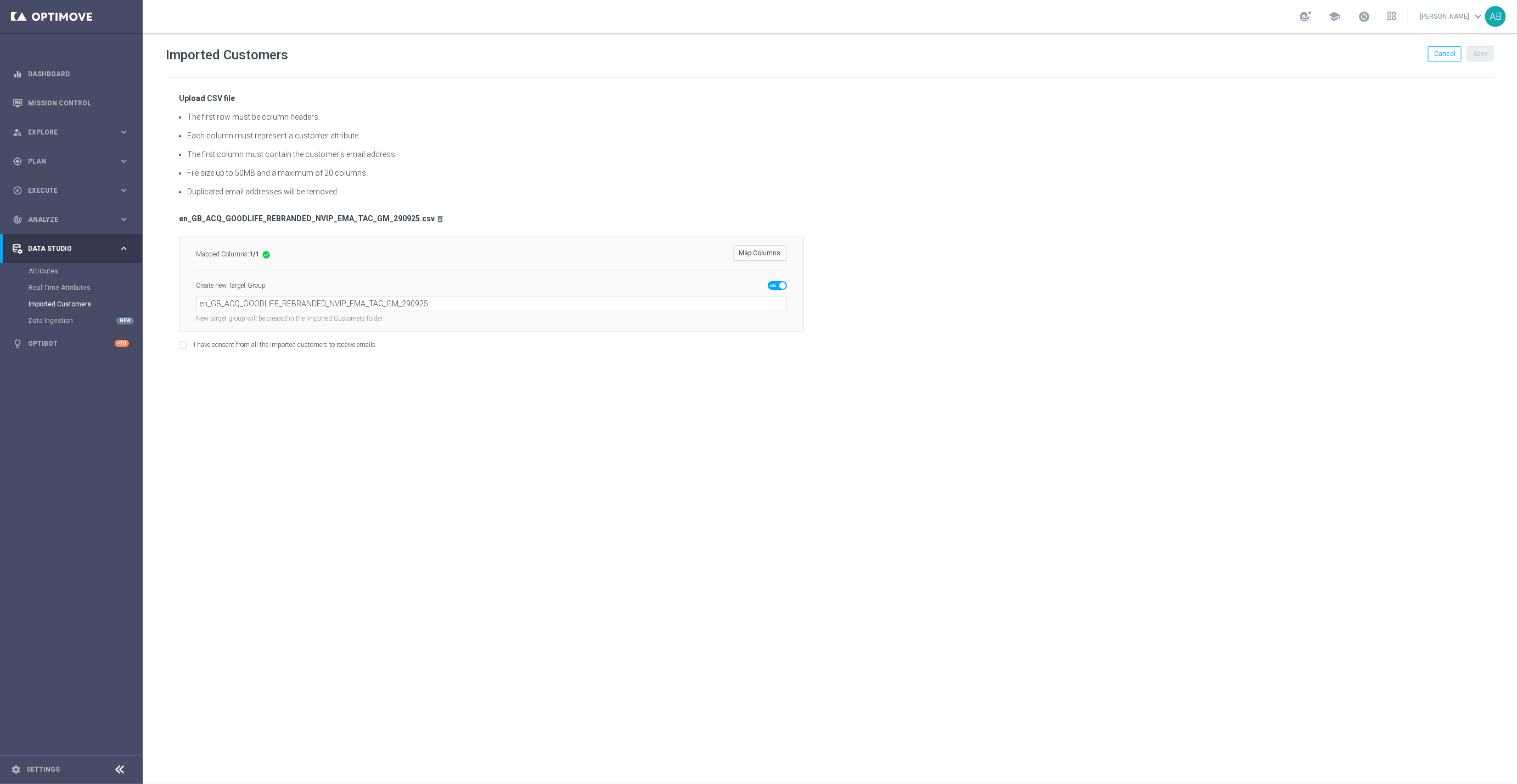
click at [904, 435] on div "Imported Customers Cancel Save Upload CSV file The first row must be column hea…" at bounding box center [829, 408] width 1374 height 751
click at [185, 348] on input "I have consent from all the imported customers to receive emails" at bounding box center [182, 346] width 7 height 7
checkbox input "true"
click at [1481, 56] on button "Save" at bounding box center [1481, 54] width 27 height 15
